Goal: Task Accomplishment & Management: Manage account settings

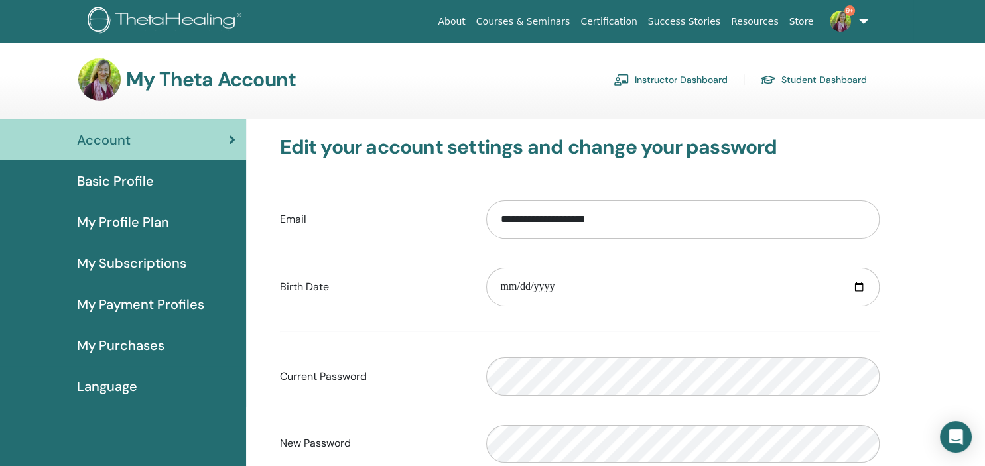
click at [683, 79] on link "Instructor Dashboard" at bounding box center [671, 79] width 114 height 21
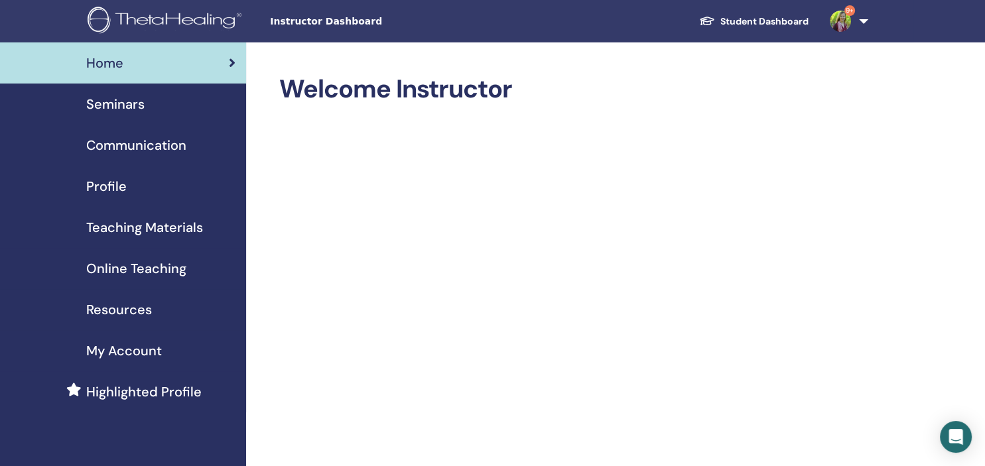
click at [114, 107] on span "Seminars" at bounding box center [115, 104] width 58 height 20
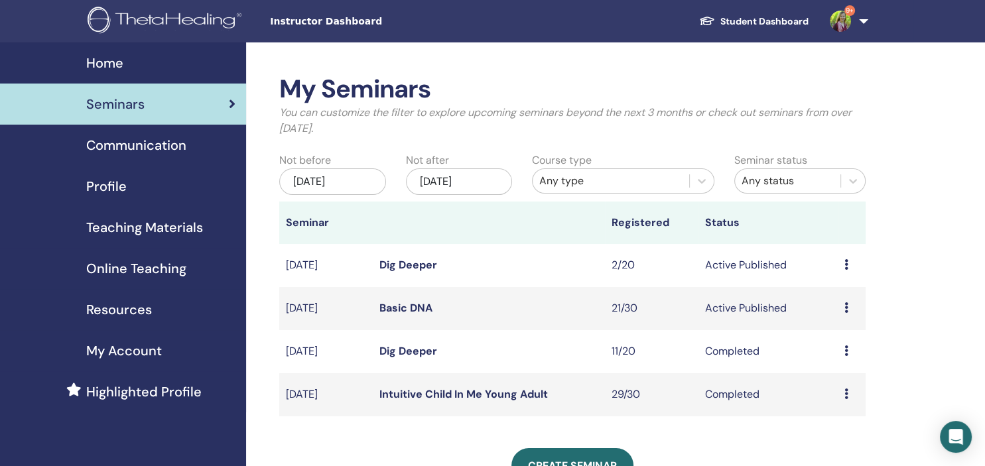
click at [399, 306] on link "Basic DNA" at bounding box center [405, 308] width 53 height 14
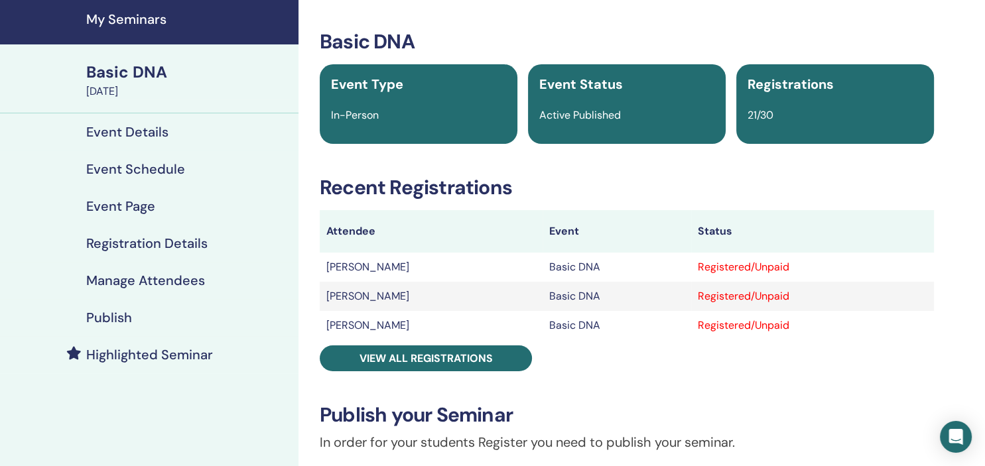
scroll to position [70, 0]
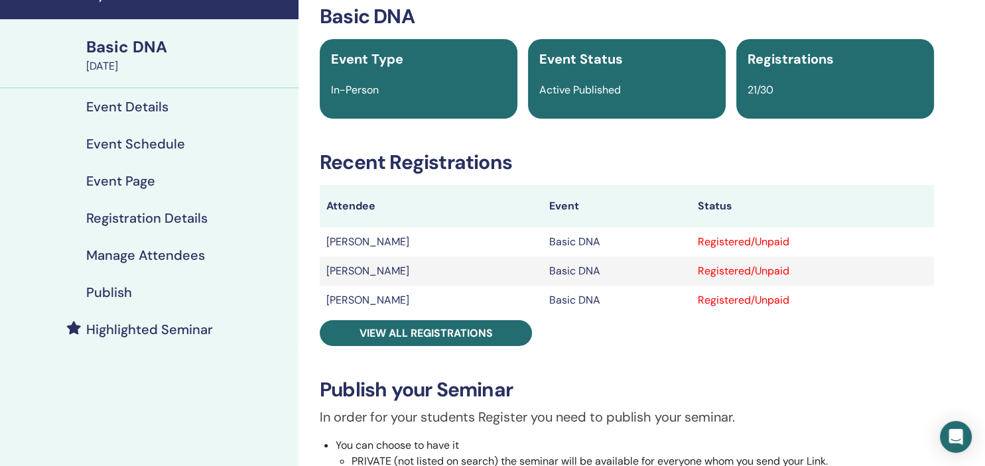
click at [126, 248] on h4 "Manage Attendees" at bounding box center [145, 255] width 119 height 16
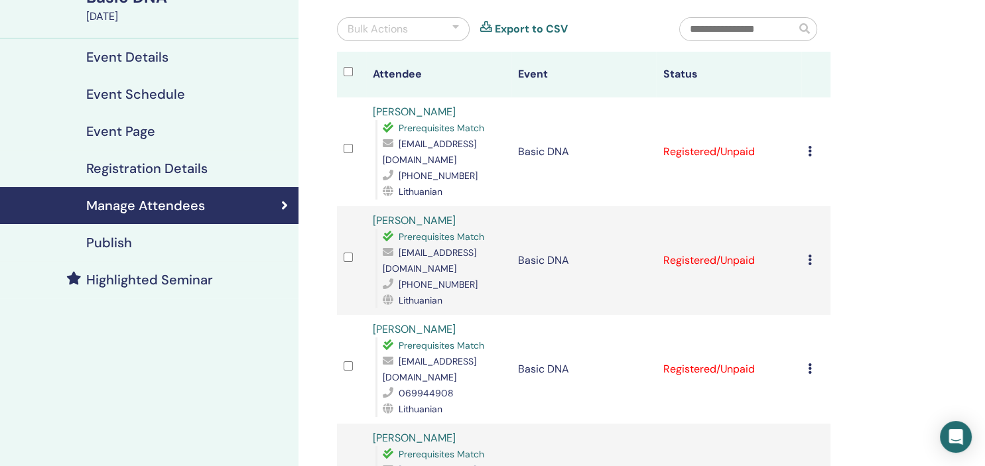
scroll to position [70, 0]
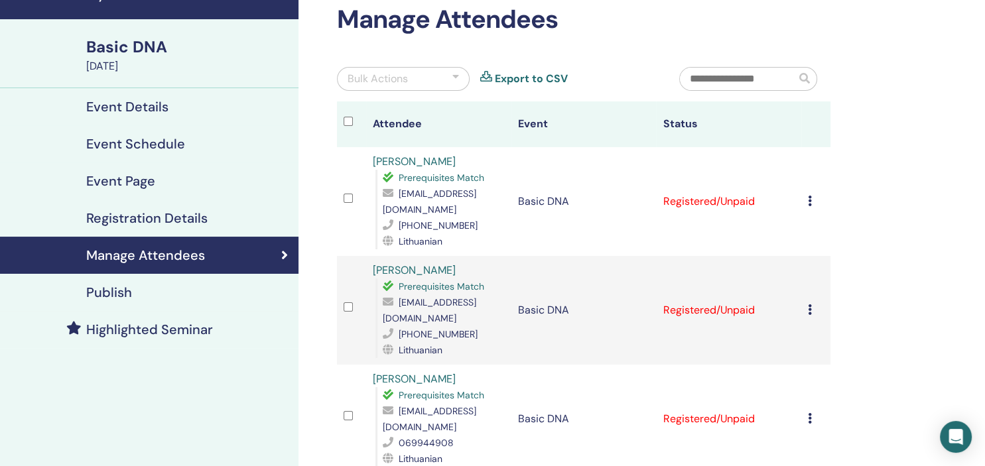
click at [812, 304] on icon at bounding box center [810, 309] width 4 height 11
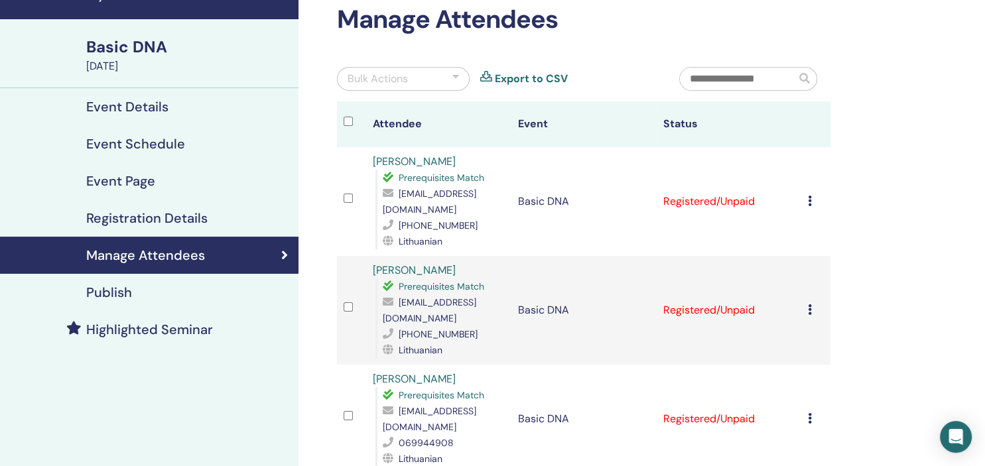
click at [812, 304] on icon at bounding box center [810, 309] width 4 height 11
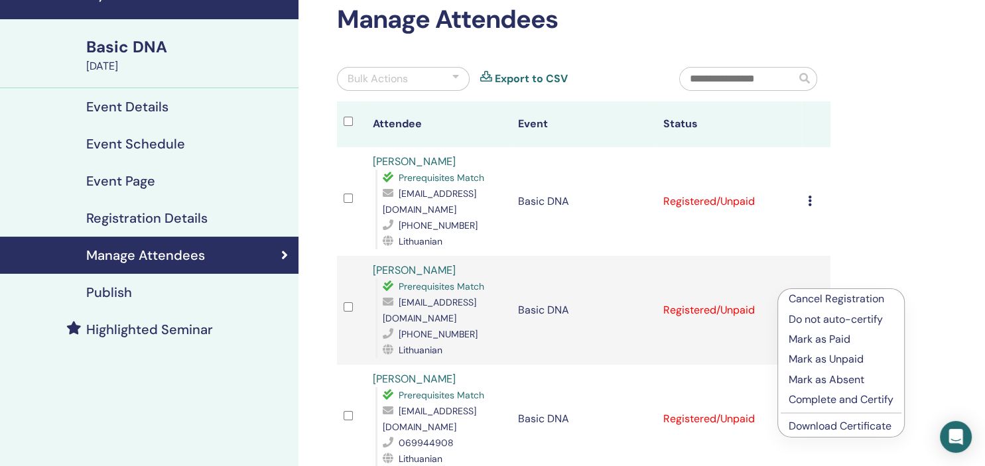
click at [817, 429] on link "Download Certificate" at bounding box center [840, 426] width 103 height 14
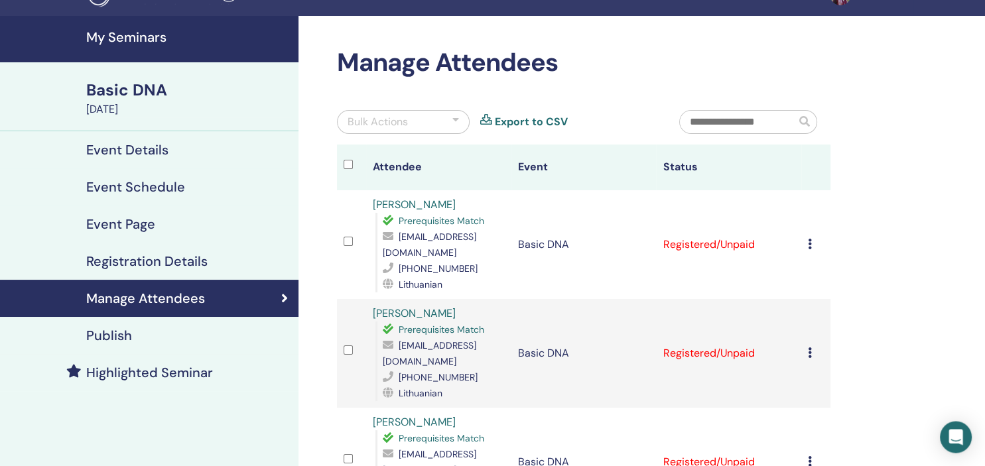
scroll to position [0, 0]
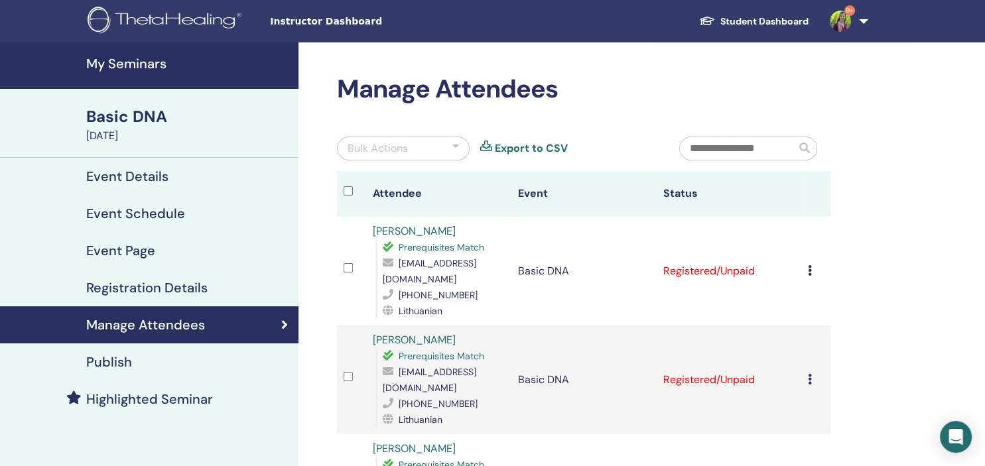
click at [812, 265] on icon at bounding box center [810, 270] width 4 height 11
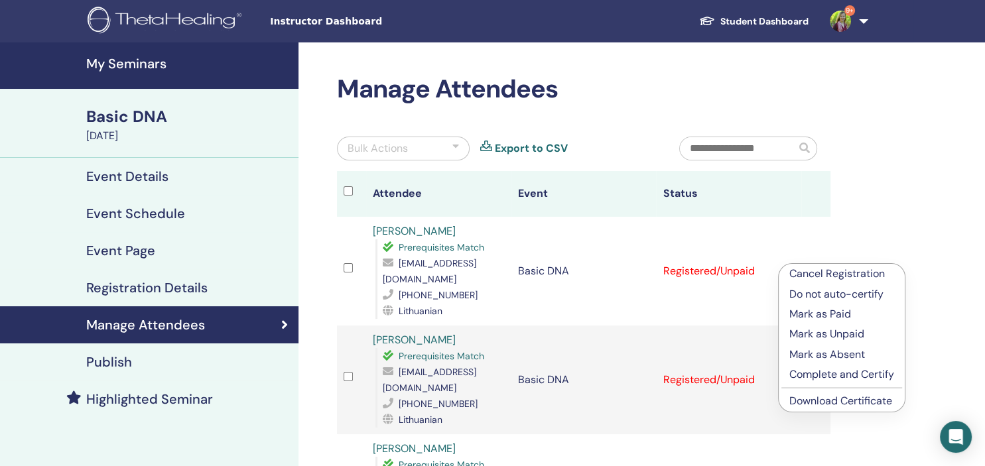
click at [837, 405] on link "Download Certificate" at bounding box center [840, 401] width 103 height 14
